Goal: Task Accomplishment & Management: Manage account settings

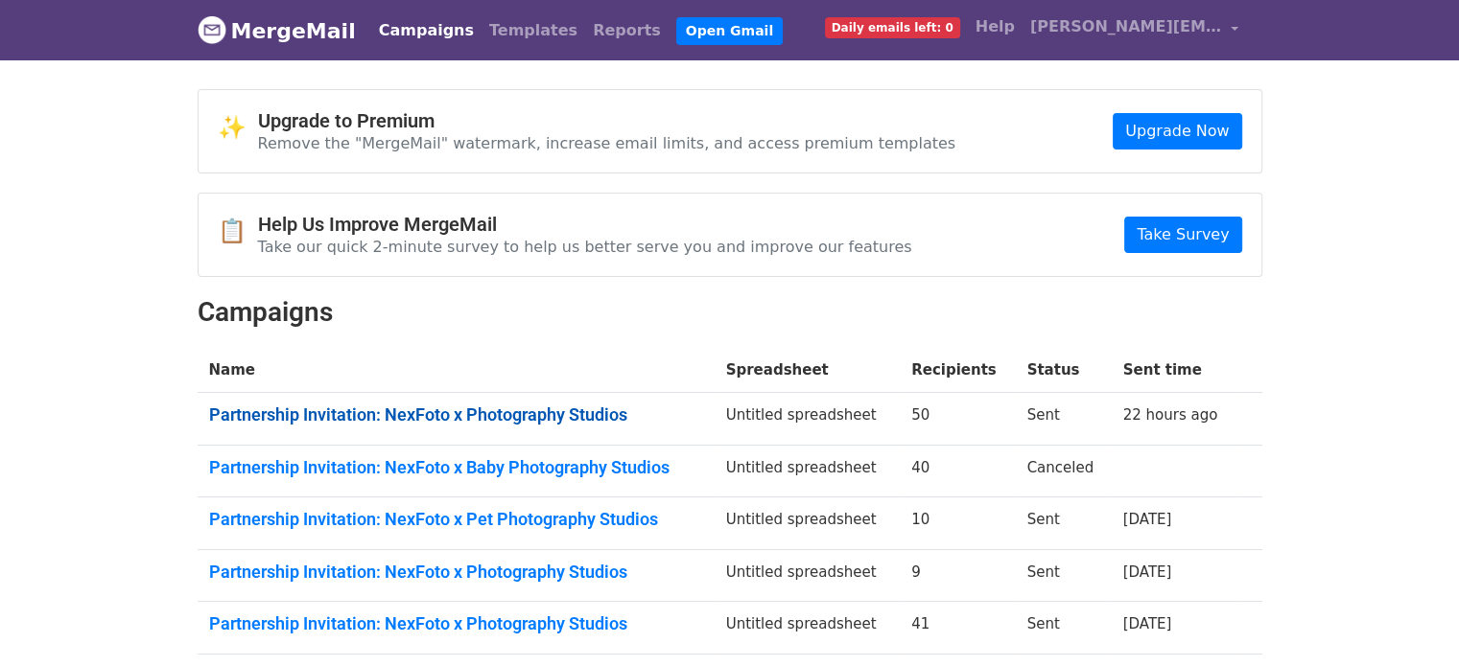
click at [603, 421] on link "Partnership Invitation: NexFoto x Photography Studios" at bounding box center [456, 415] width 494 height 21
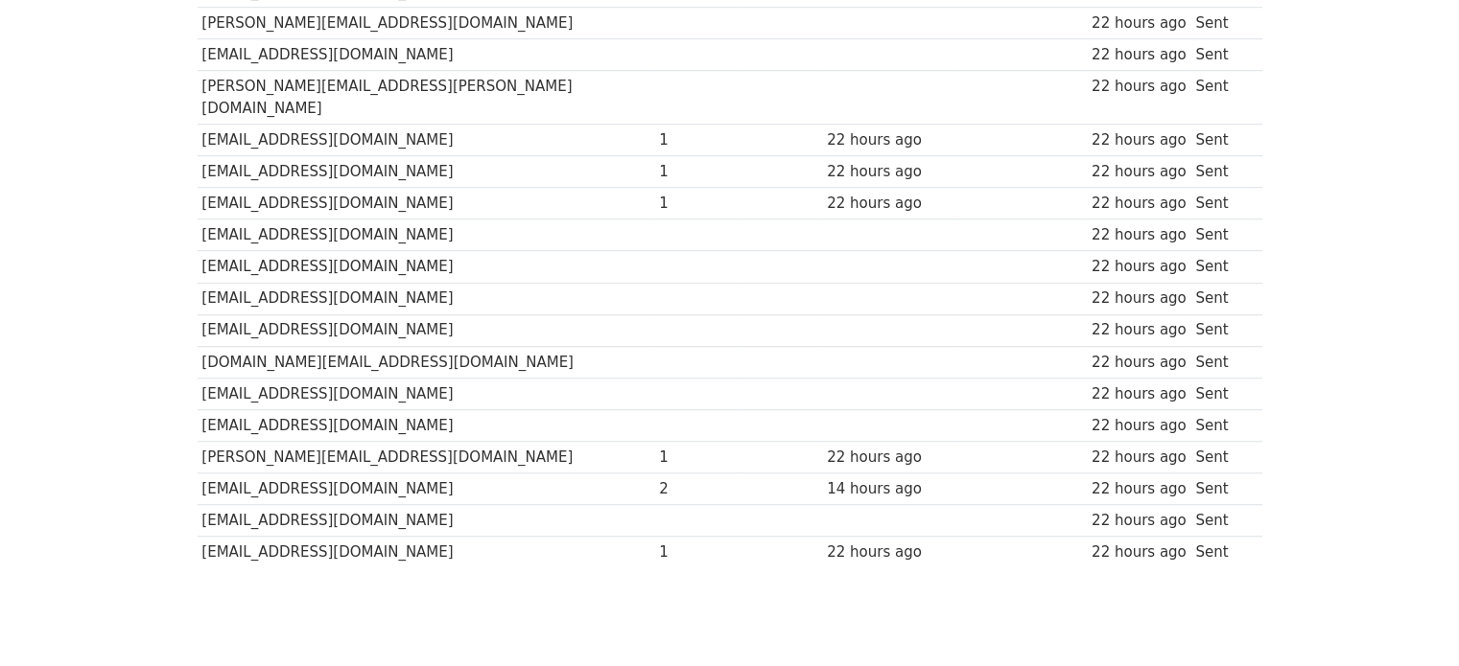
scroll to position [1400, 0]
